Goal: Task Accomplishment & Management: Use online tool/utility

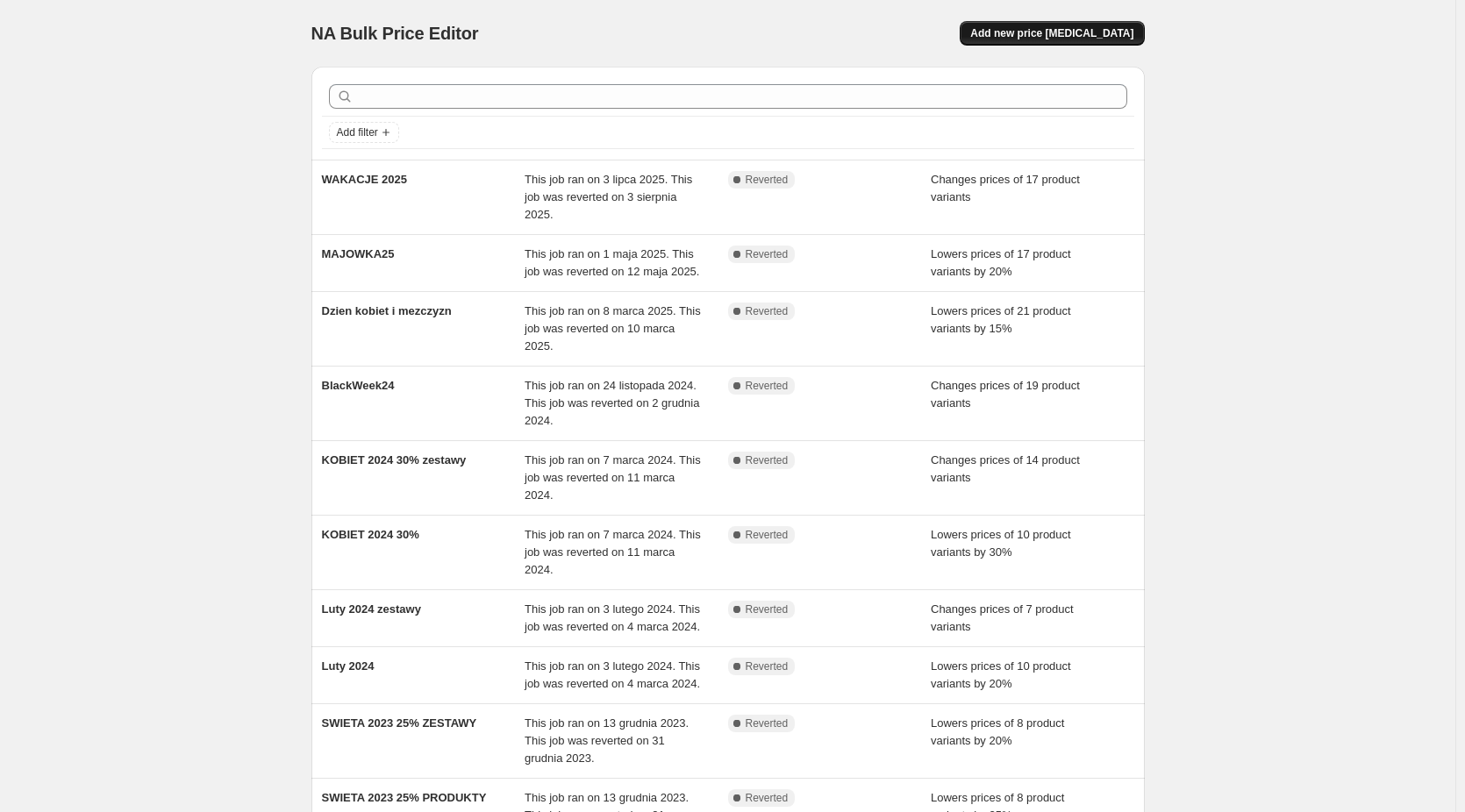
click at [1029, 30] on span "Add new price [MEDICAL_DATA]" at bounding box center [1052, 33] width 164 height 14
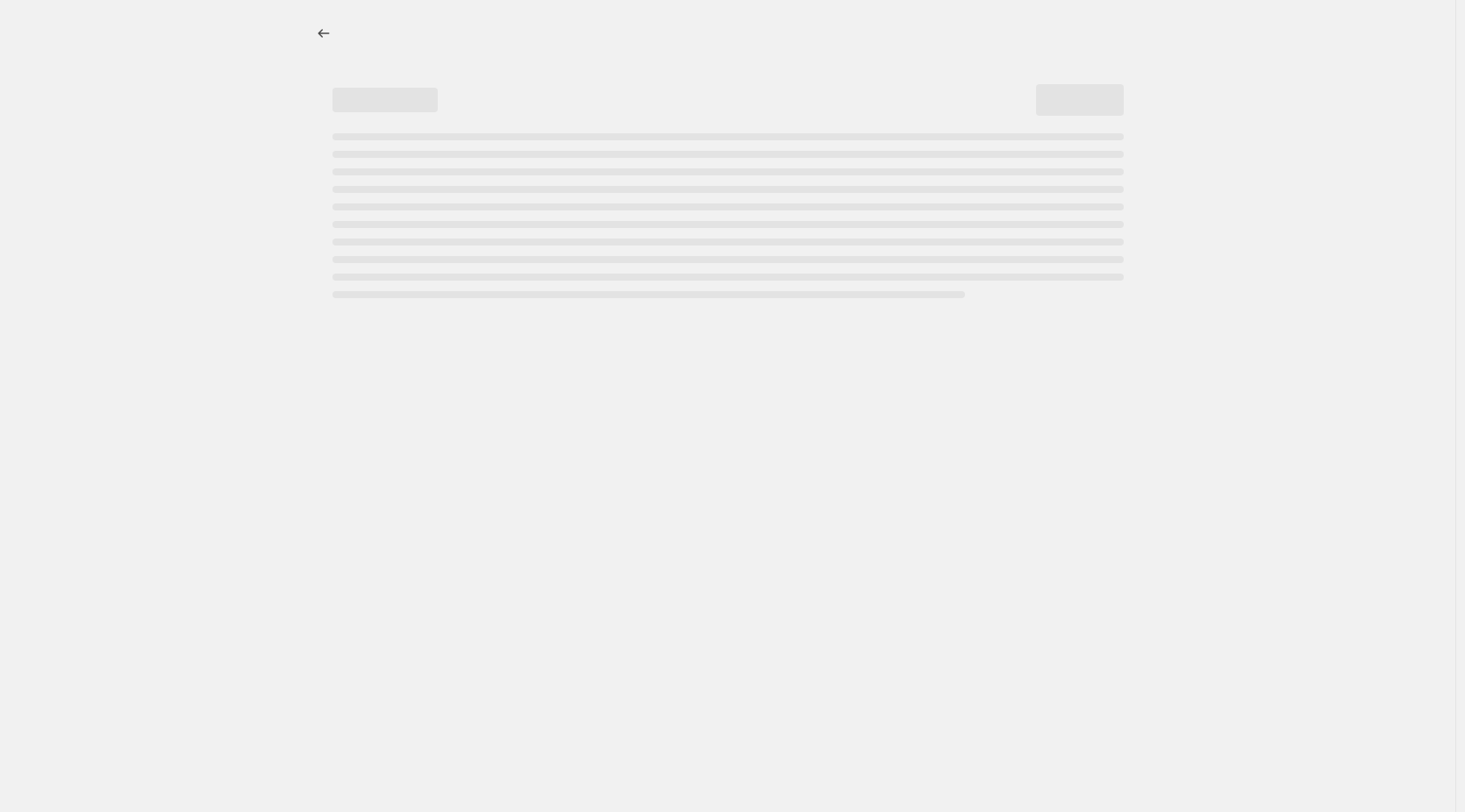
select select "percentage"
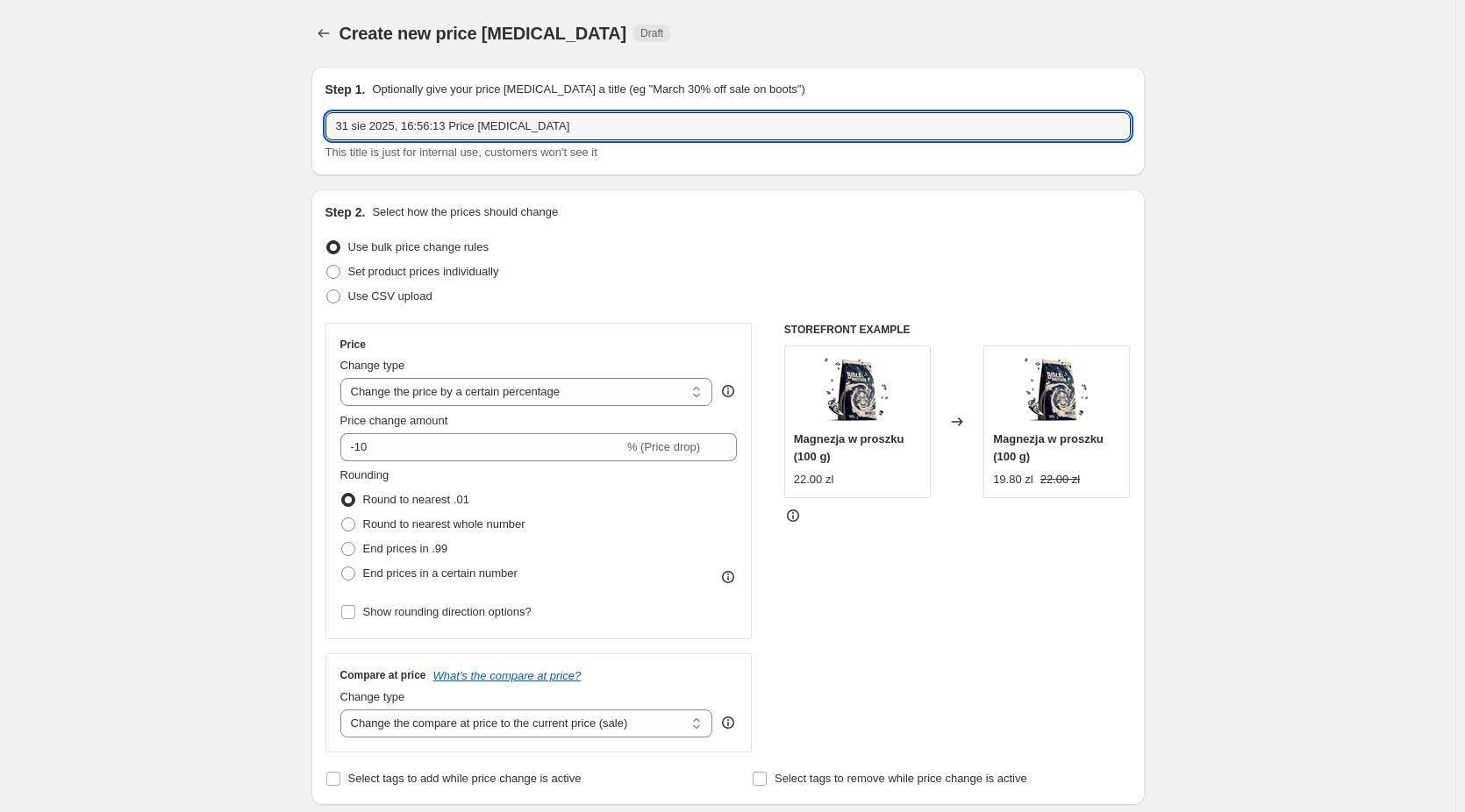
drag, startPoint x: 584, startPoint y: 126, endPoint x: 303, endPoint y: 127, distance: 281.0
type input "2025 backtoschool"
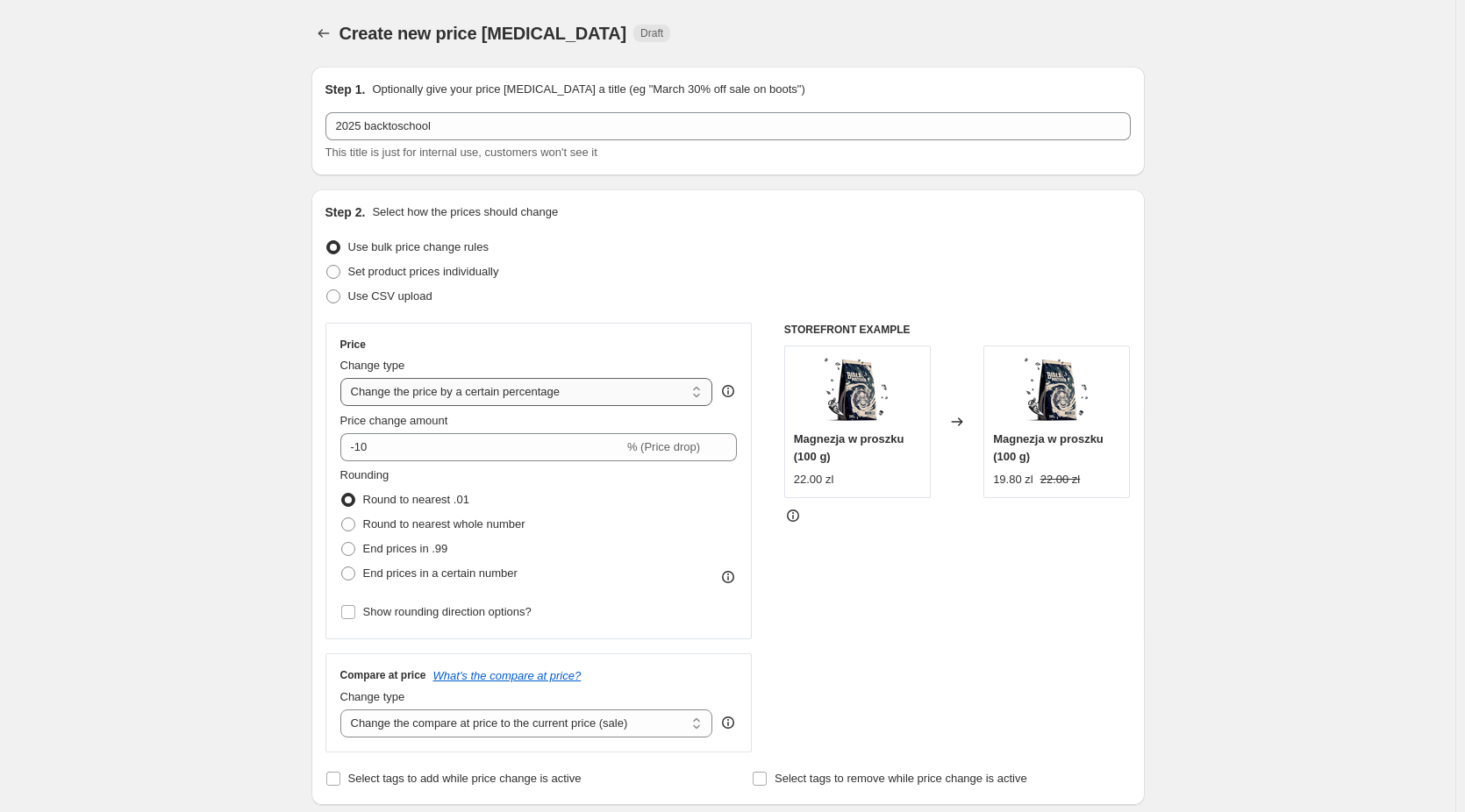
click at [448, 390] on select "Change the price to a certain amount Change the price by a certain amount Chang…" at bounding box center [527, 392] width 373 height 28
click at [465, 385] on select "Change the price to a certain amount Change the price by a certain amount Chang…" at bounding box center [527, 392] width 373 height 28
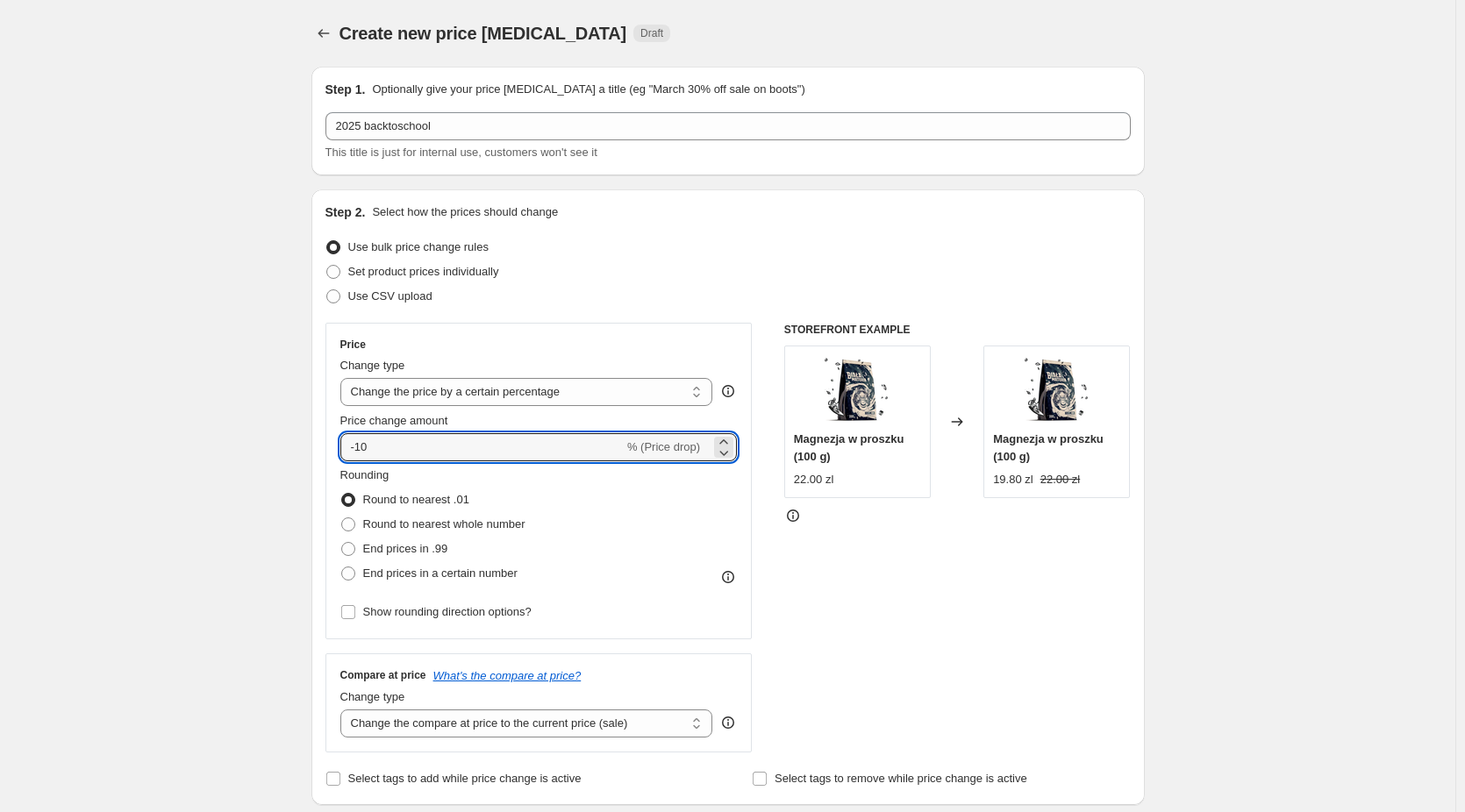
drag, startPoint x: 443, startPoint y: 442, endPoint x: 263, endPoint y: 431, distance: 180.3
type input "-15"
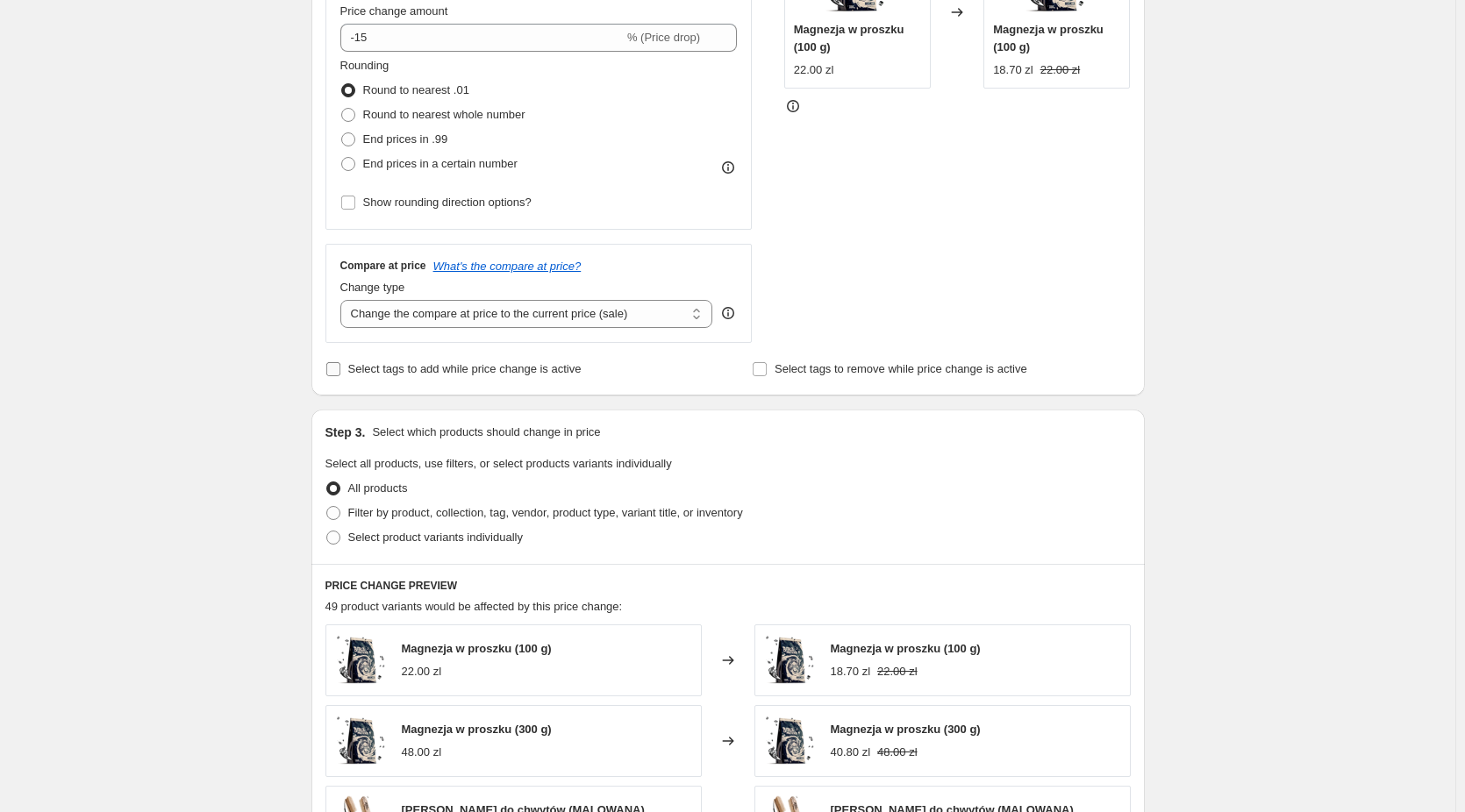
scroll to position [439, 0]
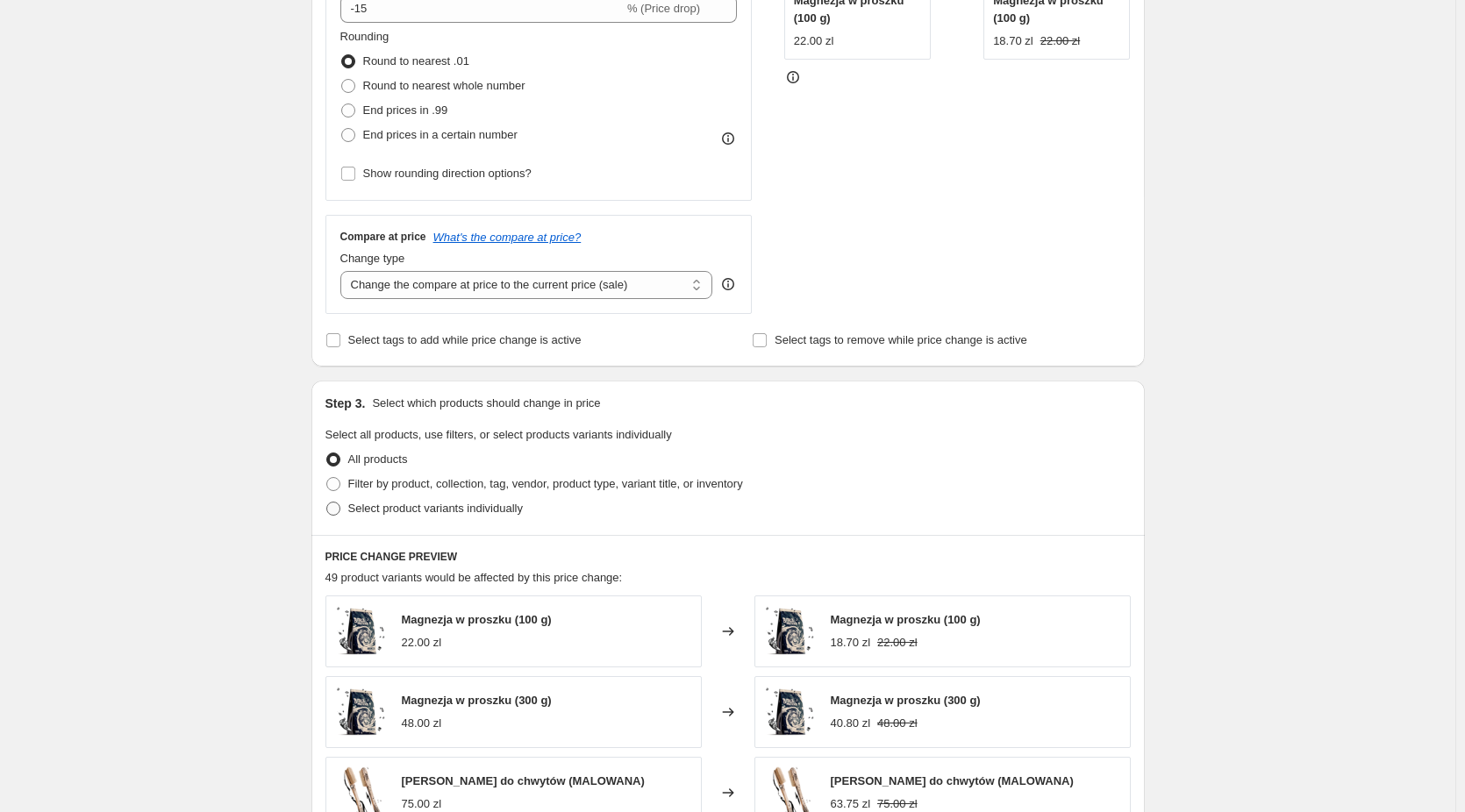
click at [339, 511] on span at bounding box center [333, 509] width 14 height 14
click at [327, 503] on input "Select product variants individually" at bounding box center [326, 502] width 1 height 1
radio input "true"
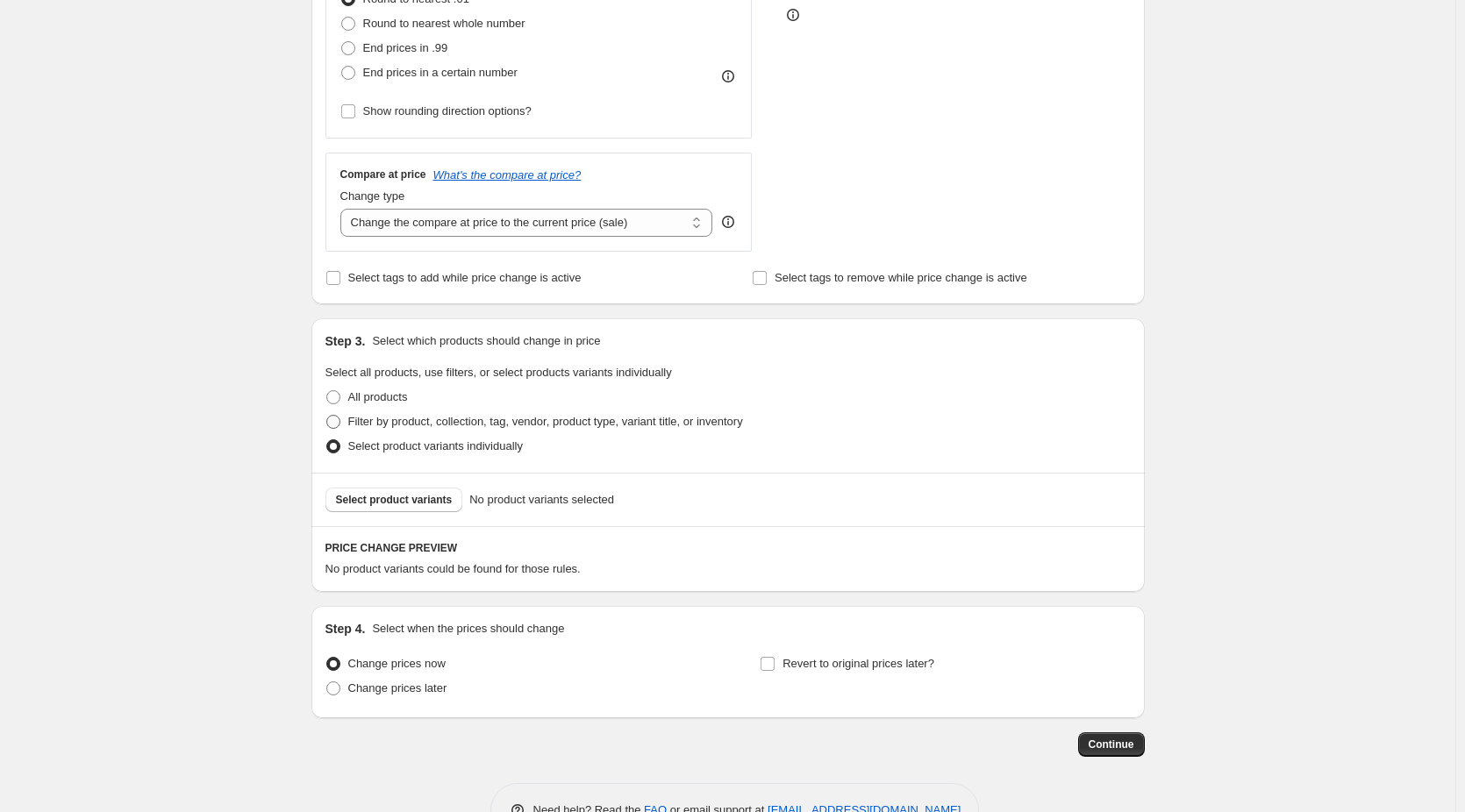
scroll to position [527, 0]
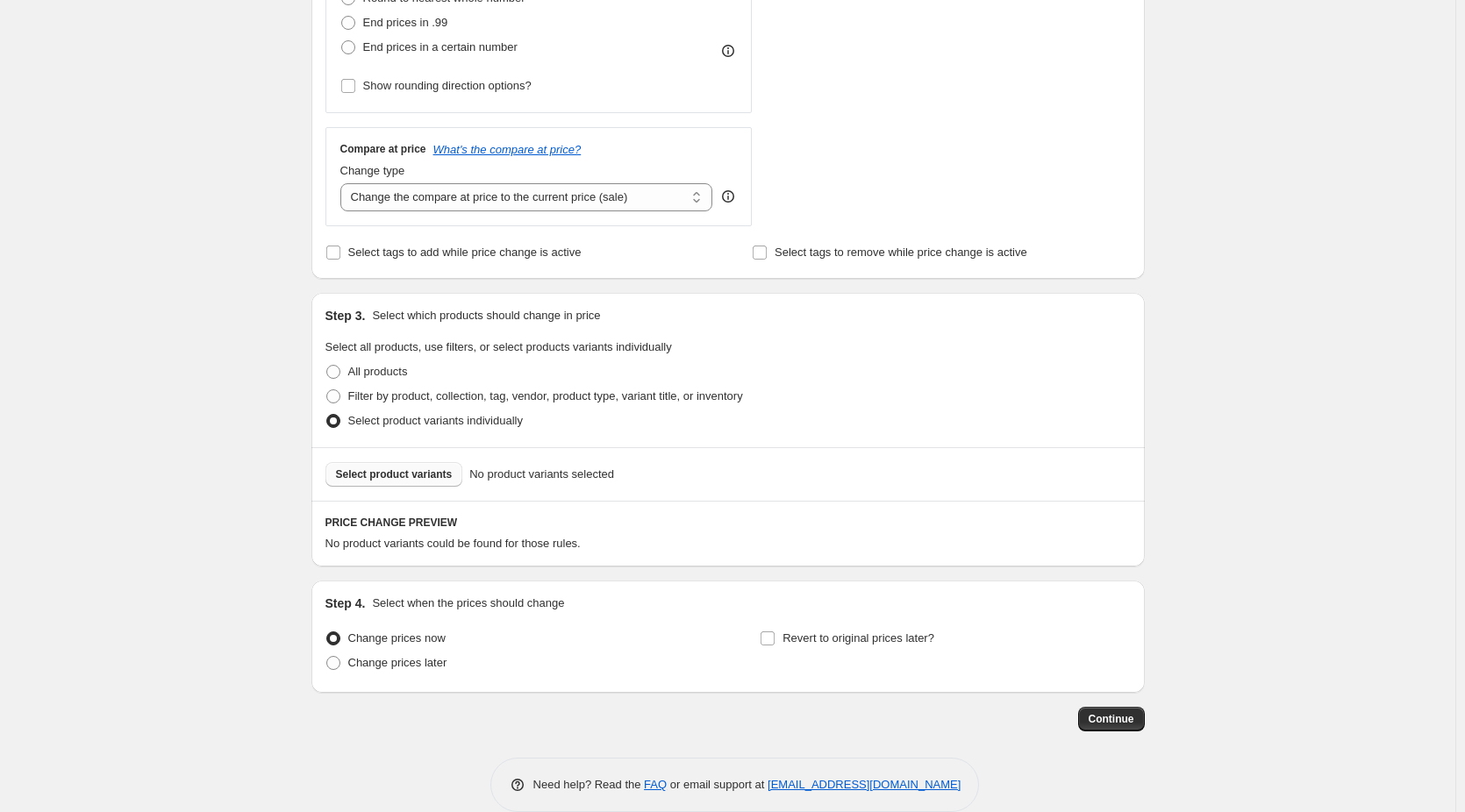
click at [397, 474] on span "Select product variants" at bounding box center [394, 475] width 117 height 14
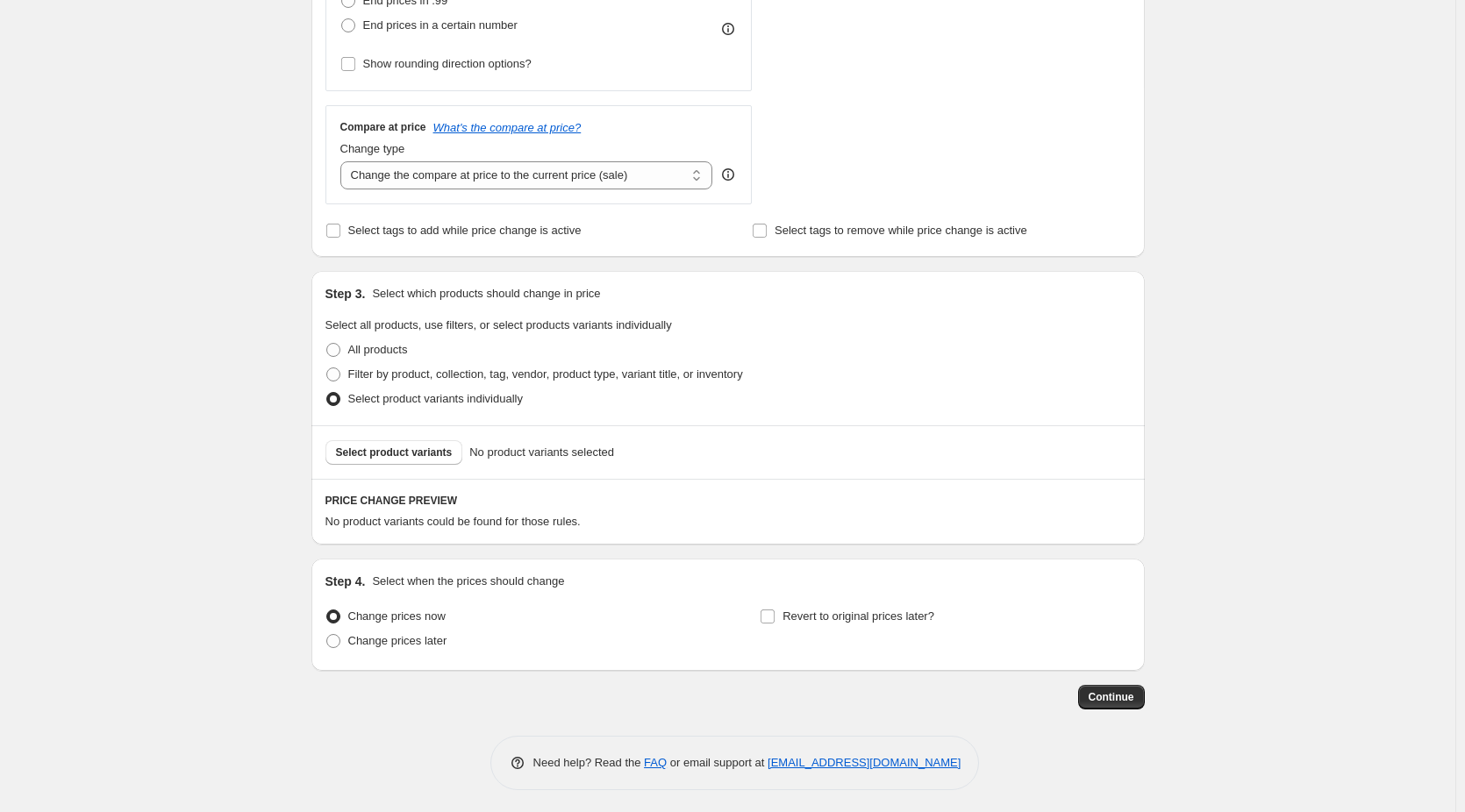
scroll to position [554, 0]
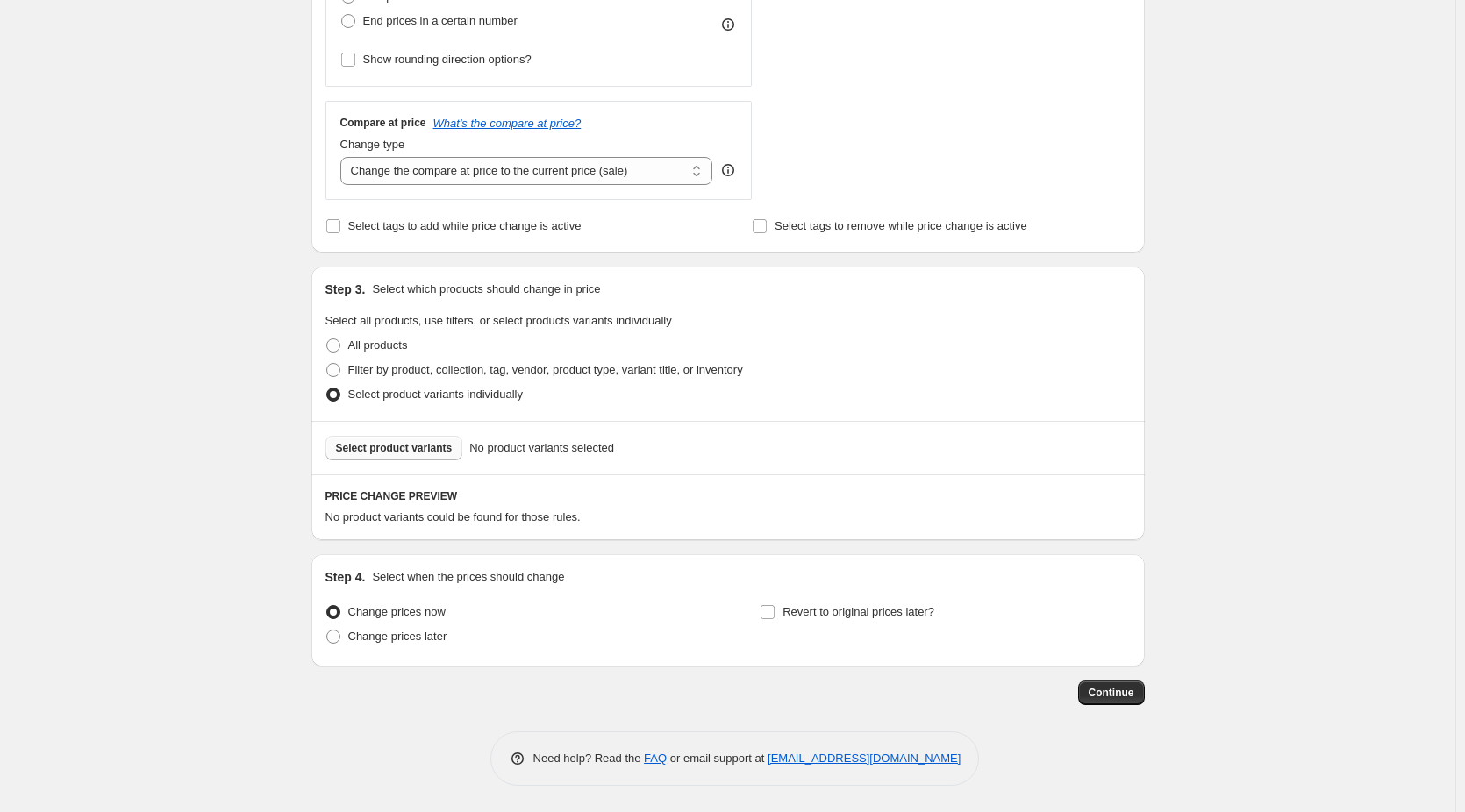
click at [424, 450] on span "Select product variants" at bounding box center [394, 448] width 117 height 14
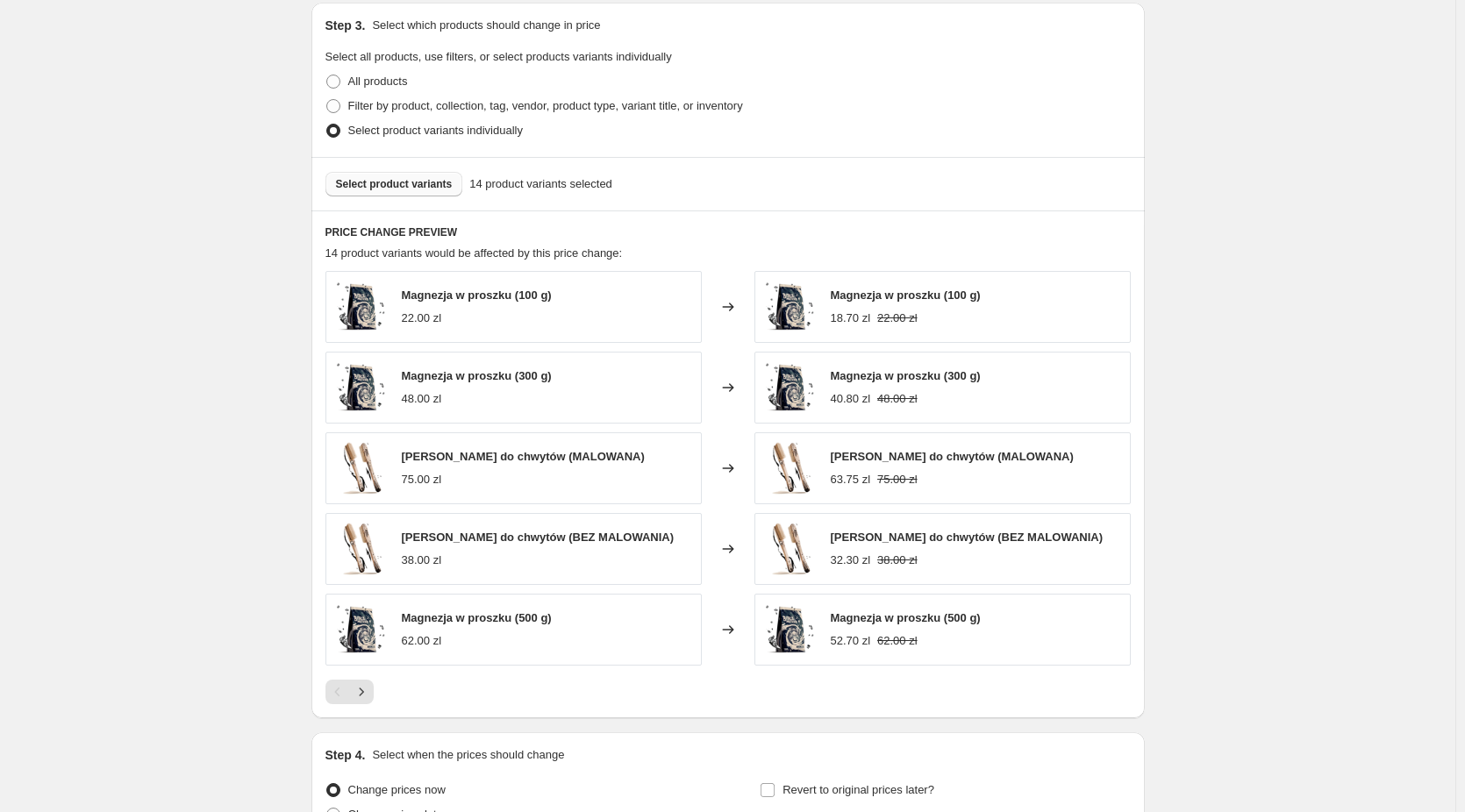
scroll to position [904, 0]
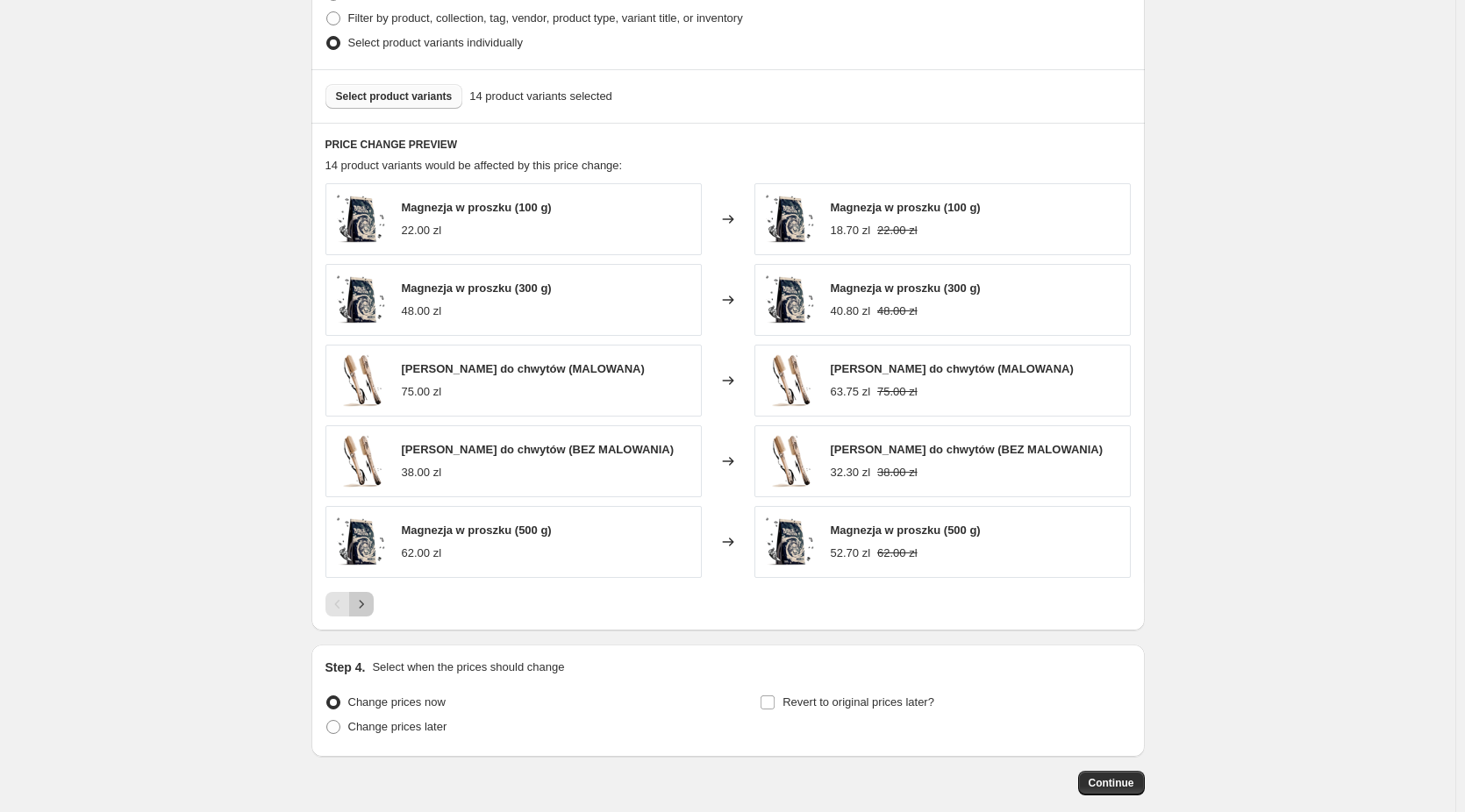
click at [365, 605] on icon "Next" at bounding box center [361, 605] width 18 height 18
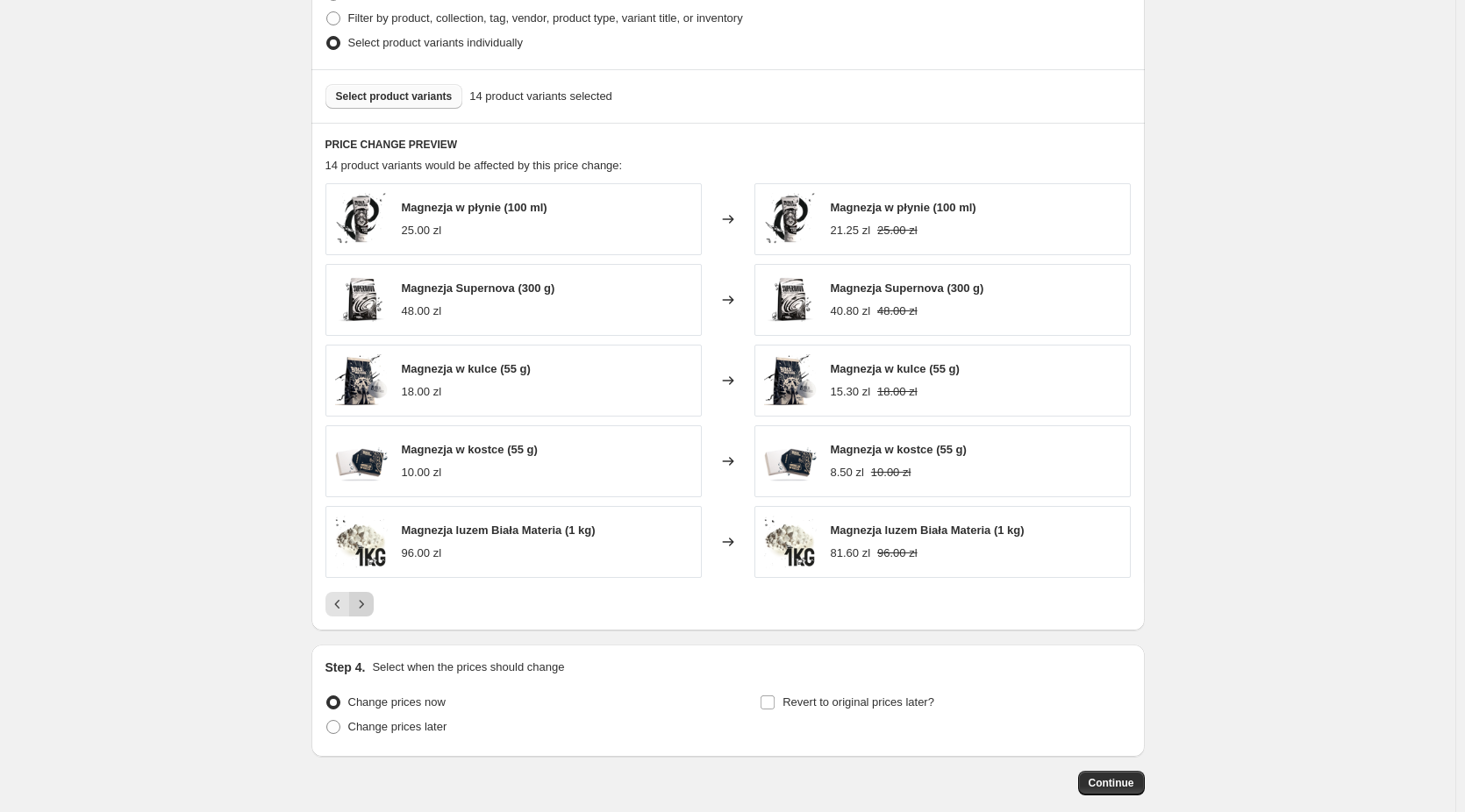
click at [367, 604] on icon "Next" at bounding box center [361, 605] width 18 height 18
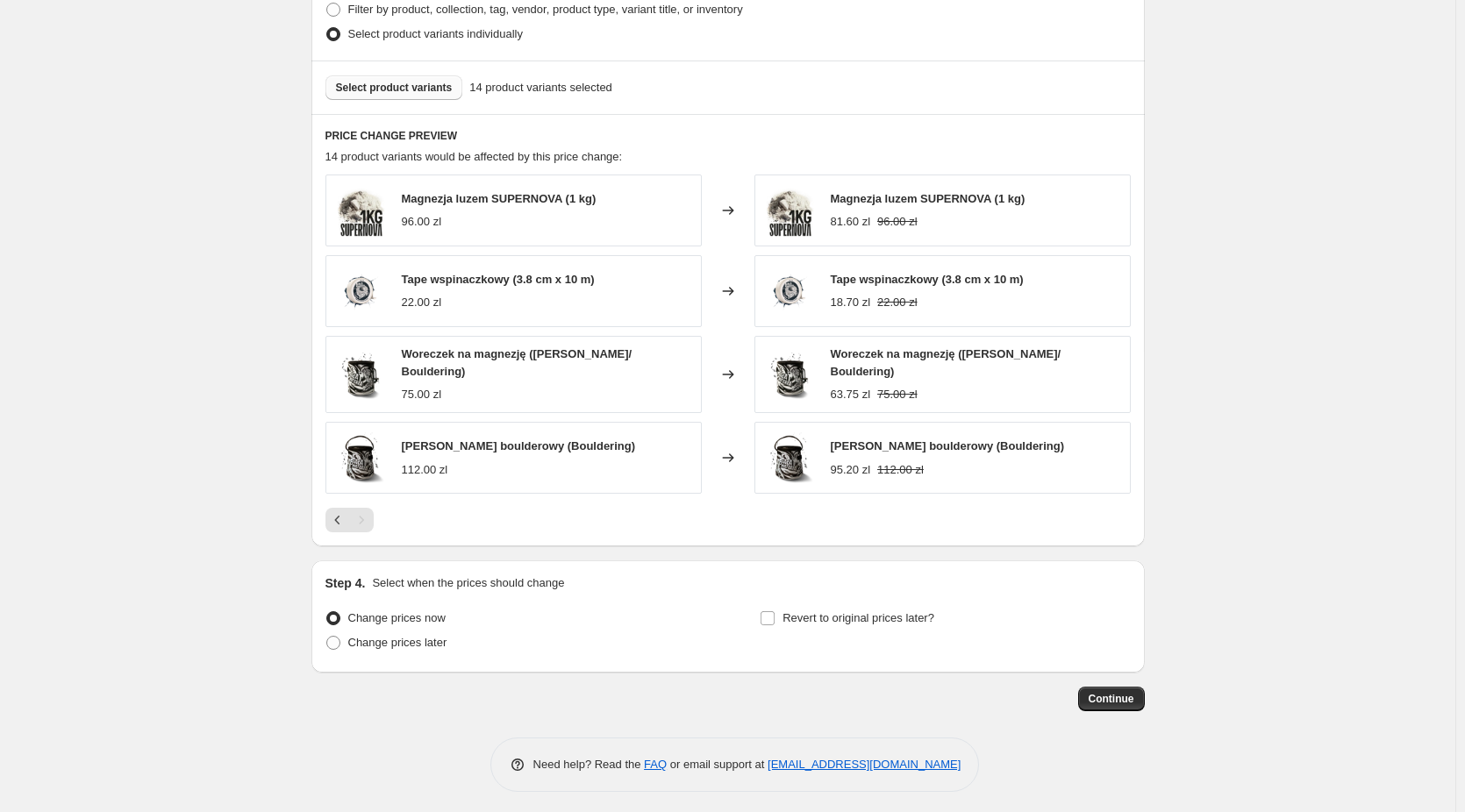
scroll to position [915, 0]
click at [423, 640] on span "Change prices later" at bounding box center [397, 640] width 99 height 13
click at [327, 635] on input "Change prices later" at bounding box center [326, 634] width 1 height 1
radio input "true"
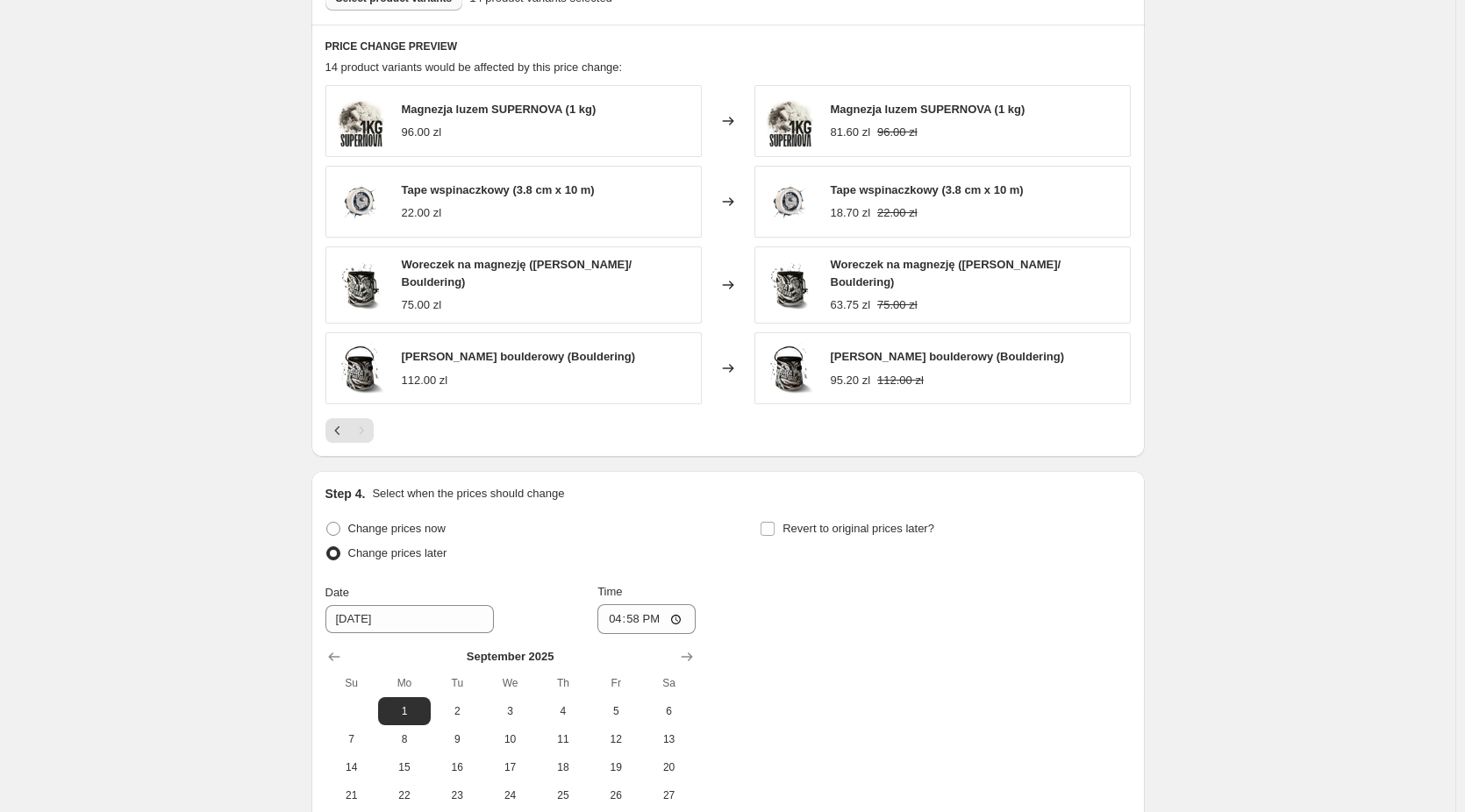
scroll to position [1090, 0]
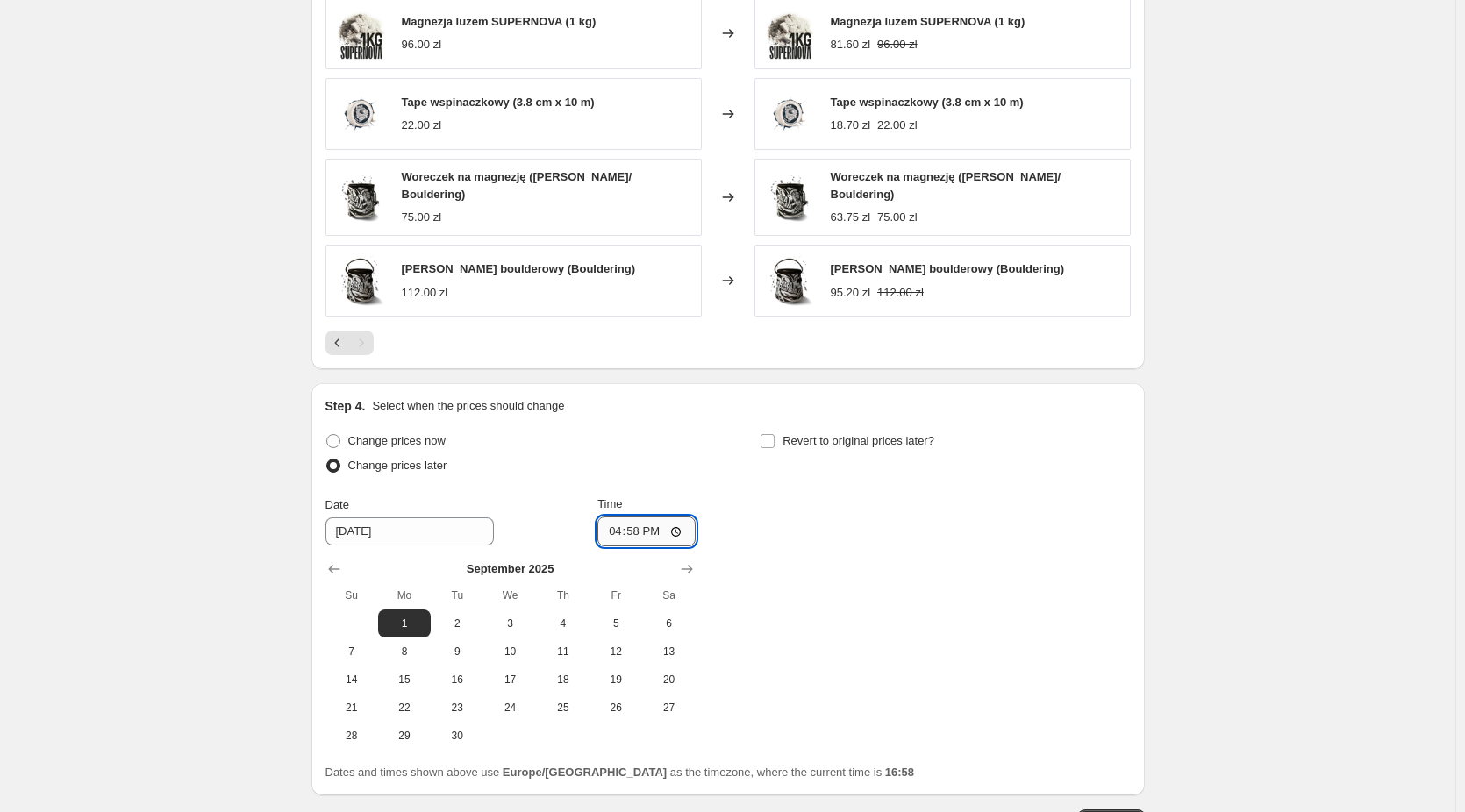
drag, startPoint x: 649, startPoint y: 530, endPoint x: 628, endPoint y: 532, distance: 21.1
click at [628, 532] on input "16:58" at bounding box center [647, 532] width 98 height 30
type input "00:01"
click at [876, 549] on div "Change prices now Change prices later Date [DATE] Time 00:[DATE] Mo Tu We Th Fr…" at bounding box center [728, 590] width 805 height 321
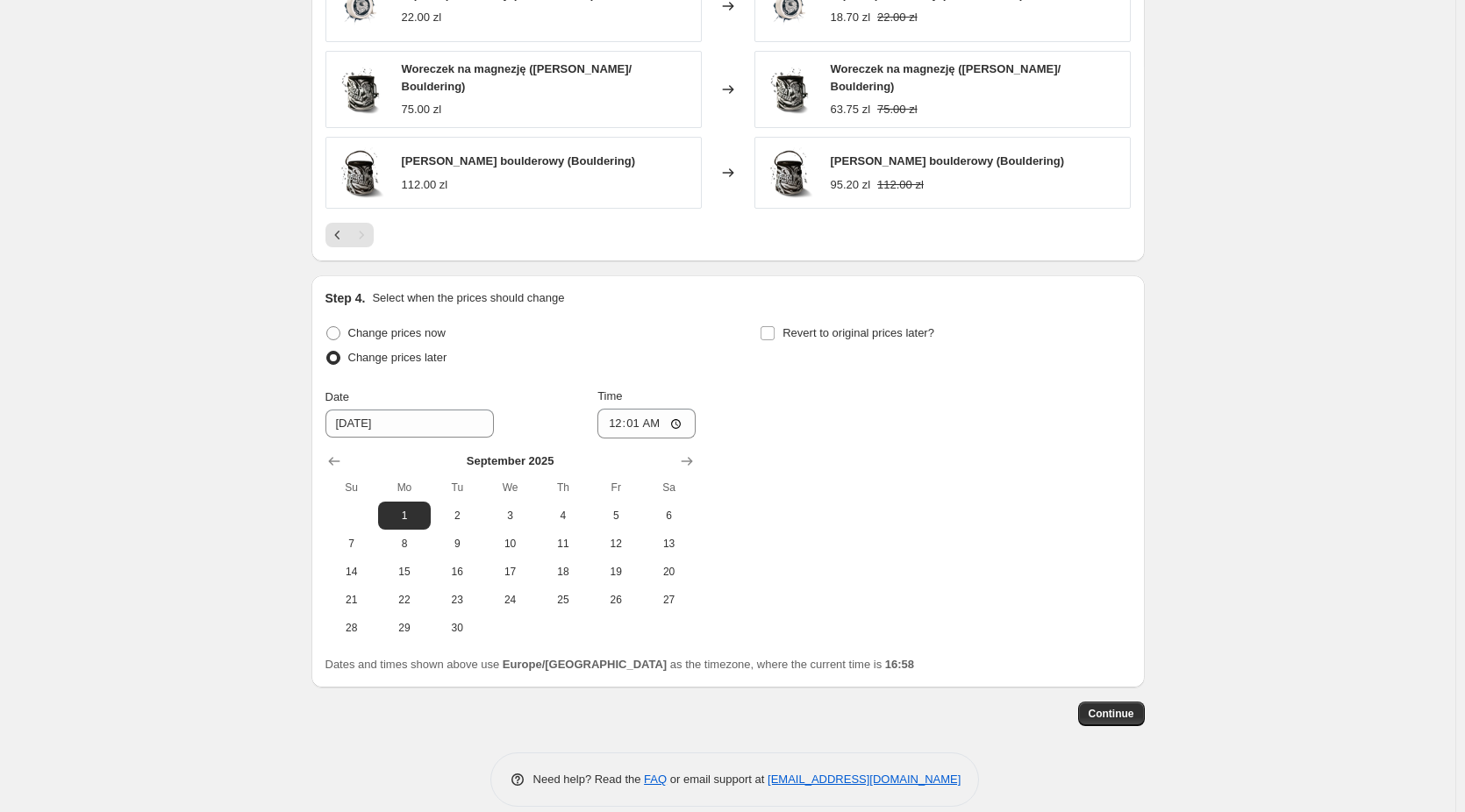
scroll to position [1215, 0]
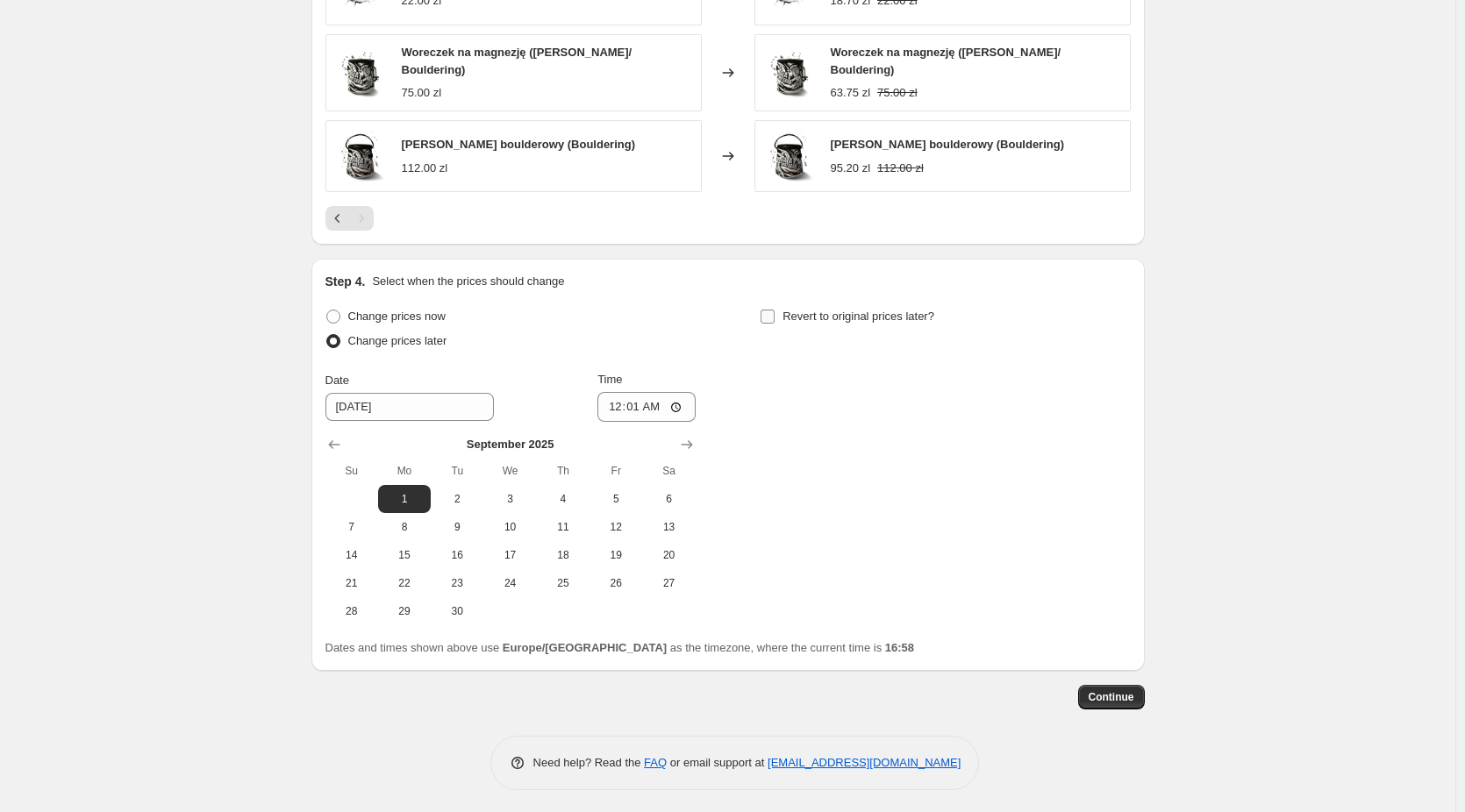
click at [845, 309] on span "Revert to original prices later?" at bounding box center [858, 315] width 152 height 13
click at [774, 309] on input "Revert to original prices later?" at bounding box center [767, 316] width 14 height 14
checkbox input "true"
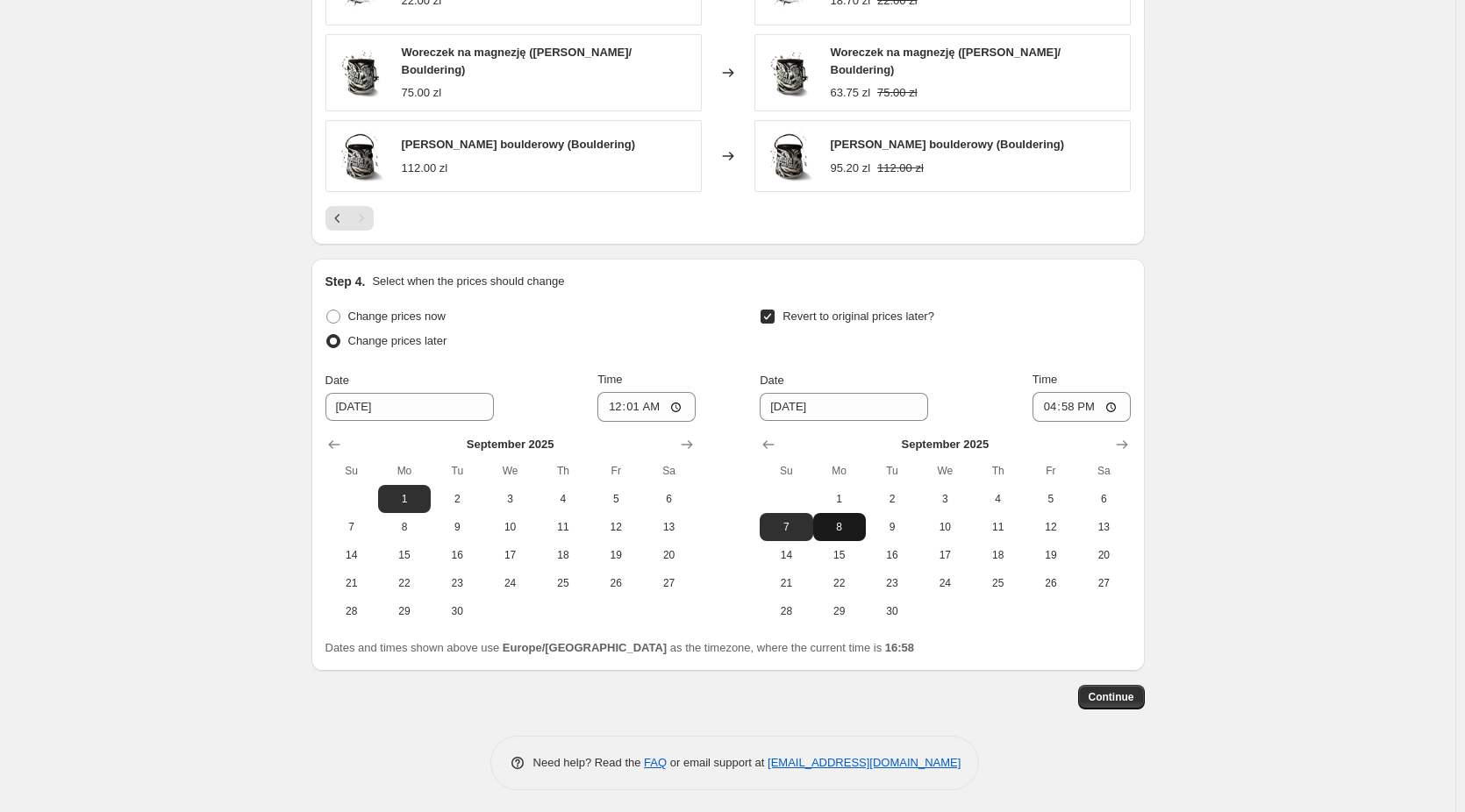
click at [841, 520] on span "8" at bounding box center [839, 527] width 39 height 14
type input "[DATE]"
drag, startPoint x: 1084, startPoint y: 403, endPoint x: 1062, endPoint y: 403, distance: 22.0
click at [1062, 403] on input "16:58" at bounding box center [1082, 407] width 98 height 30
type input "23:59"
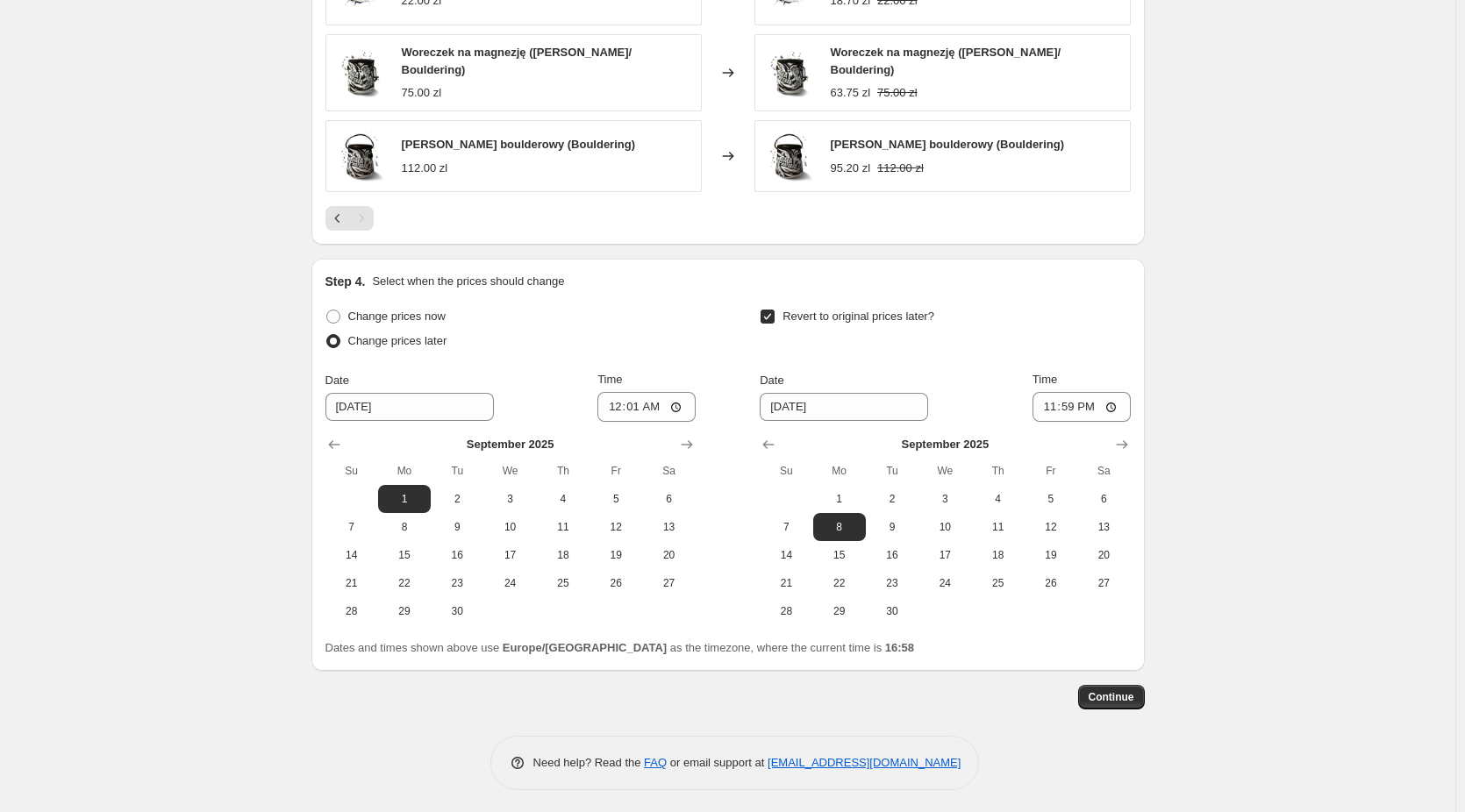
click at [1126, 690] on span "Continue" at bounding box center [1112, 697] width 46 height 14
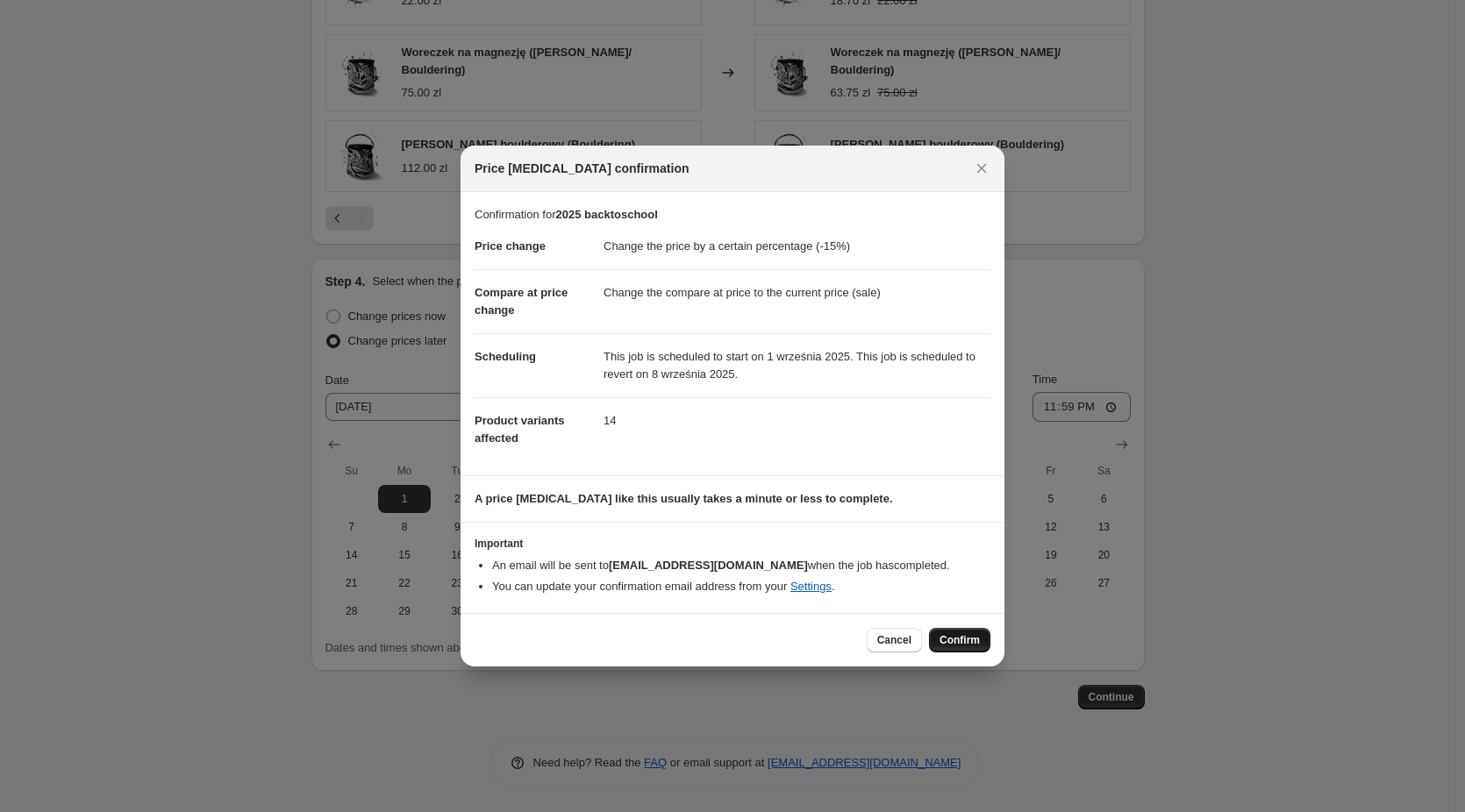
click at [966, 642] on span "Confirm" at bounding box center [960, 640] width 40 height 14
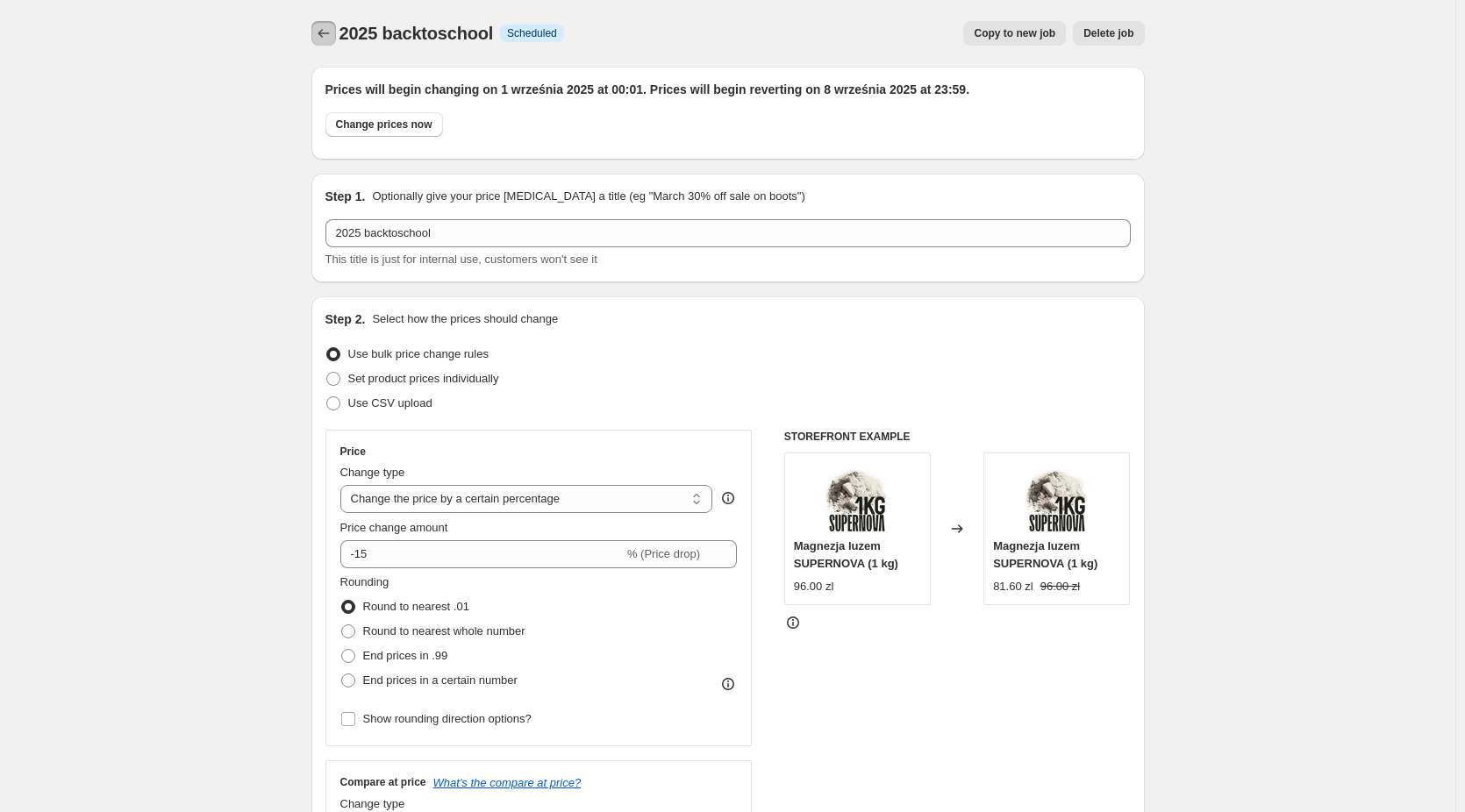
click at [330, 38] on icon "Price change jobs" at bounding box center [324, 34] width 18 height 18
